Goal: Task Accomplishment & Management: Use online tool/utility

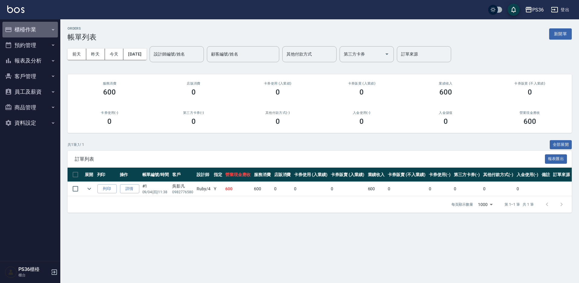
click at [33, 33] on button "櫃檯作業" at bounding box center [30, 30] width 56 height 16
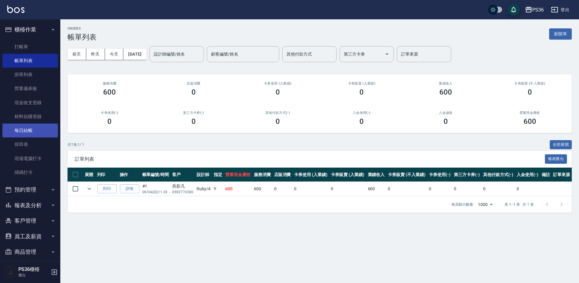
click at [27, 129] on link "每日結帳" at bounding box center [30, 130] width 56 height 14
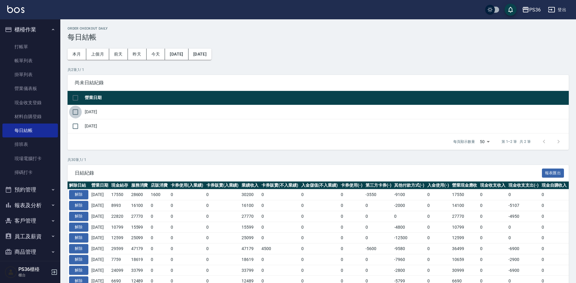
click at [76, 109] on input "checkbox" at bounding box center [75, 112] width 13 height 13
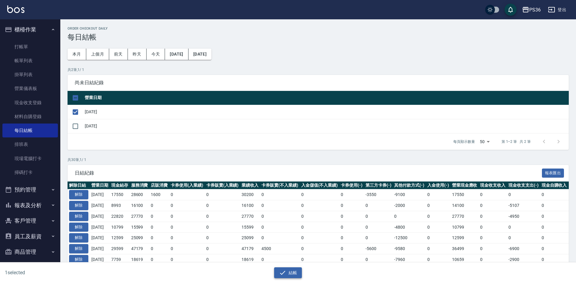
click at [290, 269] on button "結帳" at bounding box center [288, 272] width 28 height 11
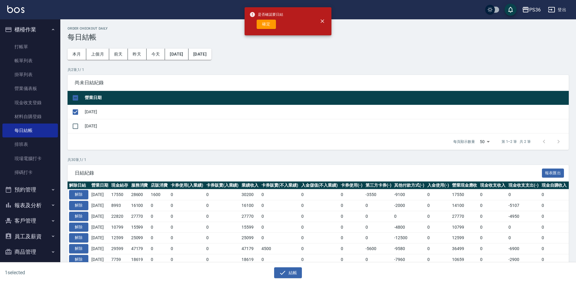
click at [271, 32] on div "是否確認要日結 確定" at bounding box center [266, 21] width 34 height 24
click at [269, 23] on button "確定" at bounding box center [266, 24] width 19 height 9
checkbox input "false"
